Goal: Participate in discussion

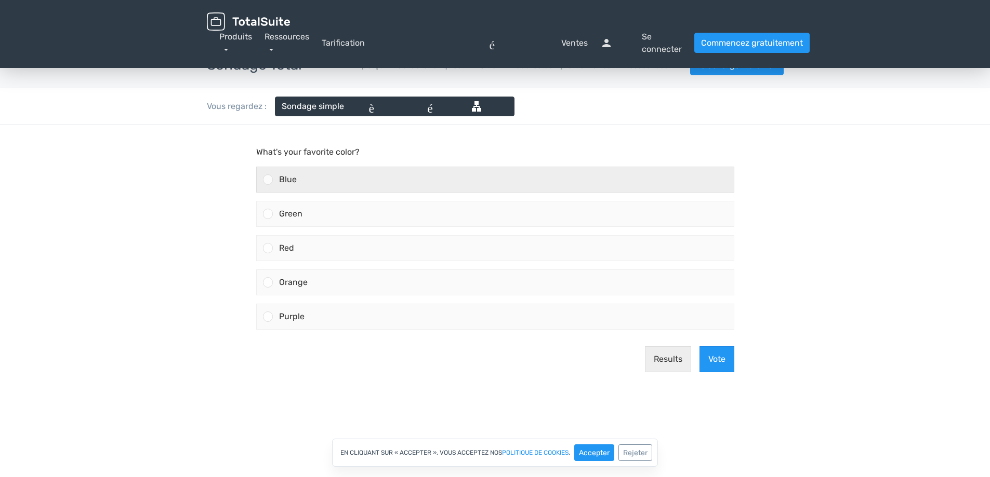
click at [265, 172] on div at bounding box center [265, 179] width 16 height 25
click at [268, 180] on input "Blue" at bounding box center [268, 180] width 0 height 0
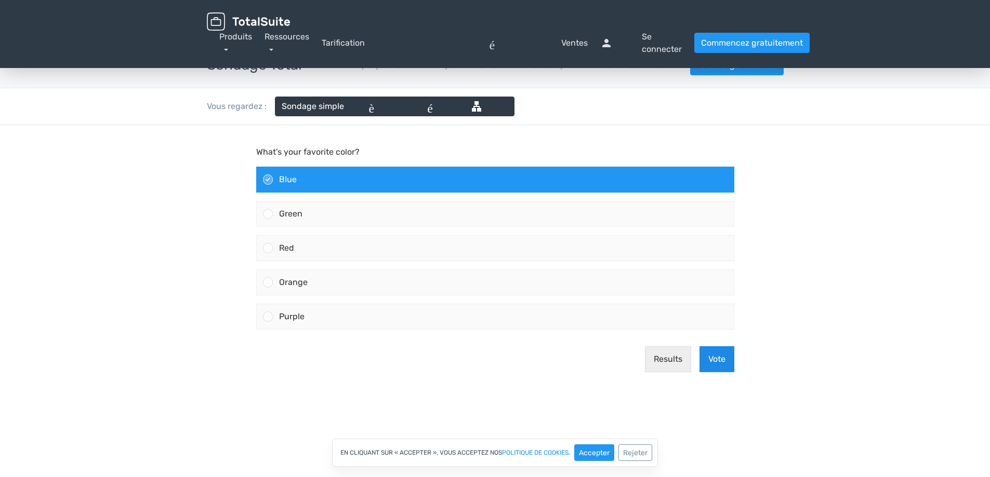
click at [716, 358] on button "Vote" at bounding box center [716, 359] width 35 height 26
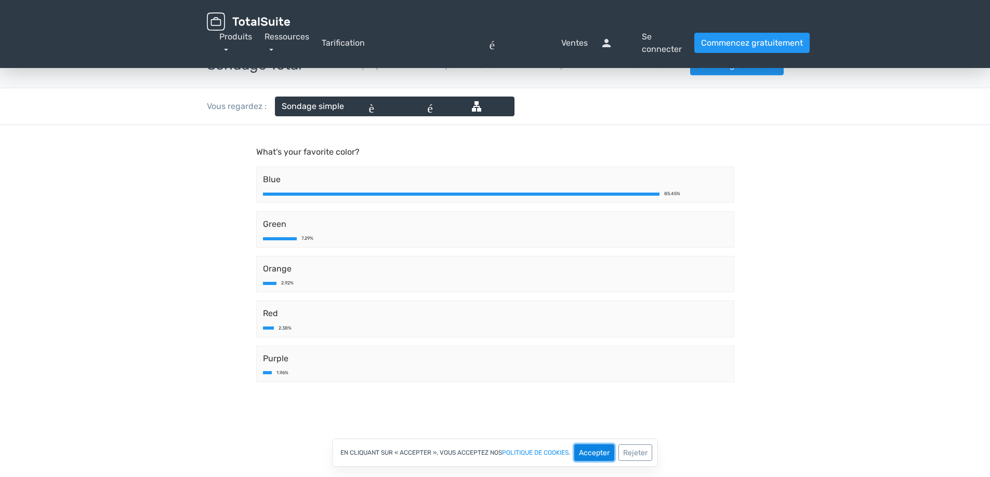
click at [599, 449] on font "Accepter" at bounding box center [594, 453] width 31 height 9
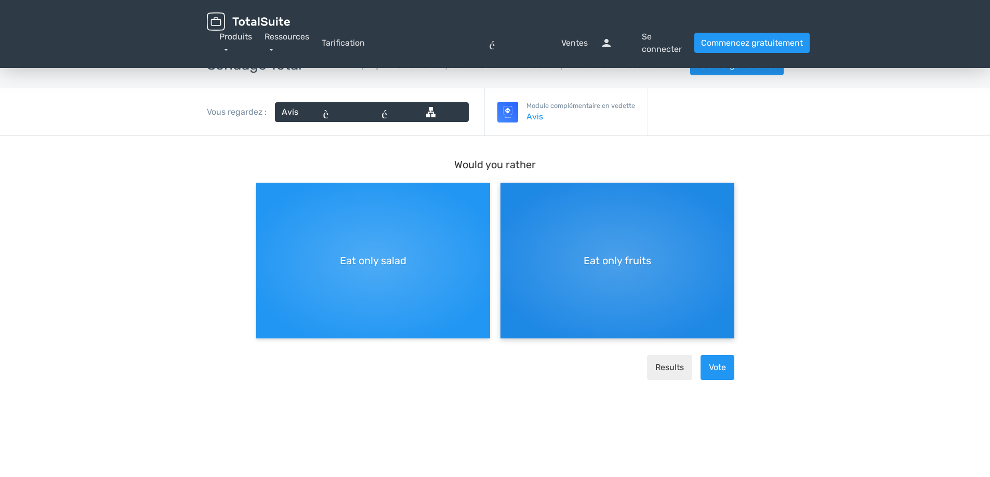
click at [623, 258] on span "Eat only fruits" at bounding box center [617, 261] width 68 height 16
click at [507, 195] on input "Eat only fruits" at bounding box center [503, 191] width 7 height 7
radio input "true"
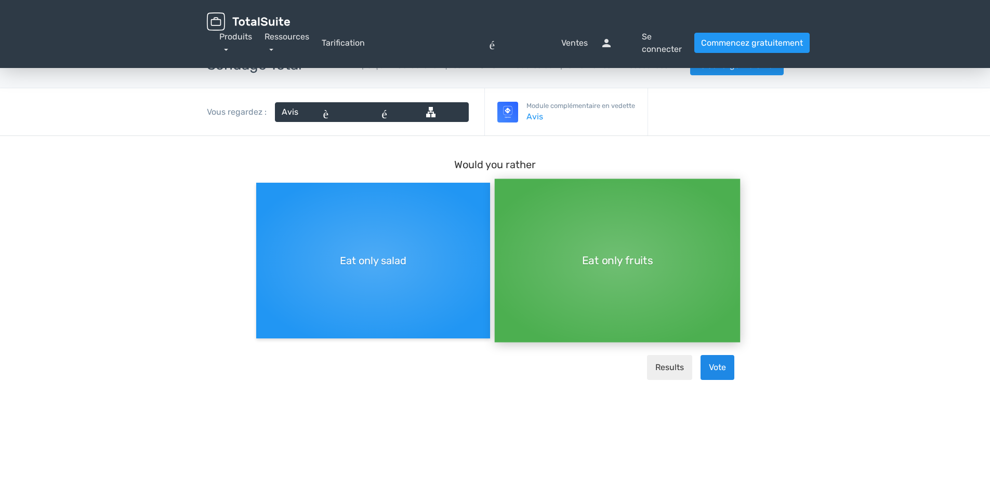
click at [714, 367] on button "Vote" at bounding box center [717, 367] width 34 height 25
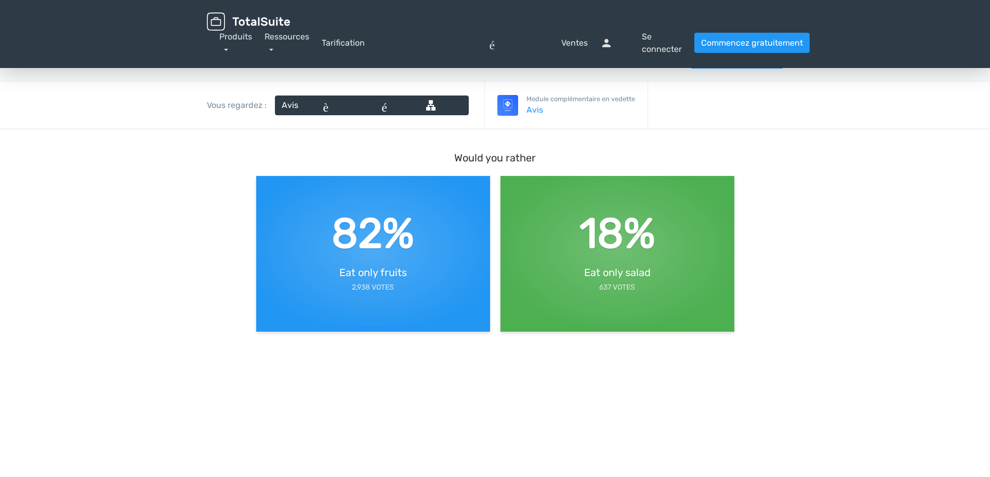
scroll to position [0, 0]
